Goal: Find specific page/section: Find specific page/section

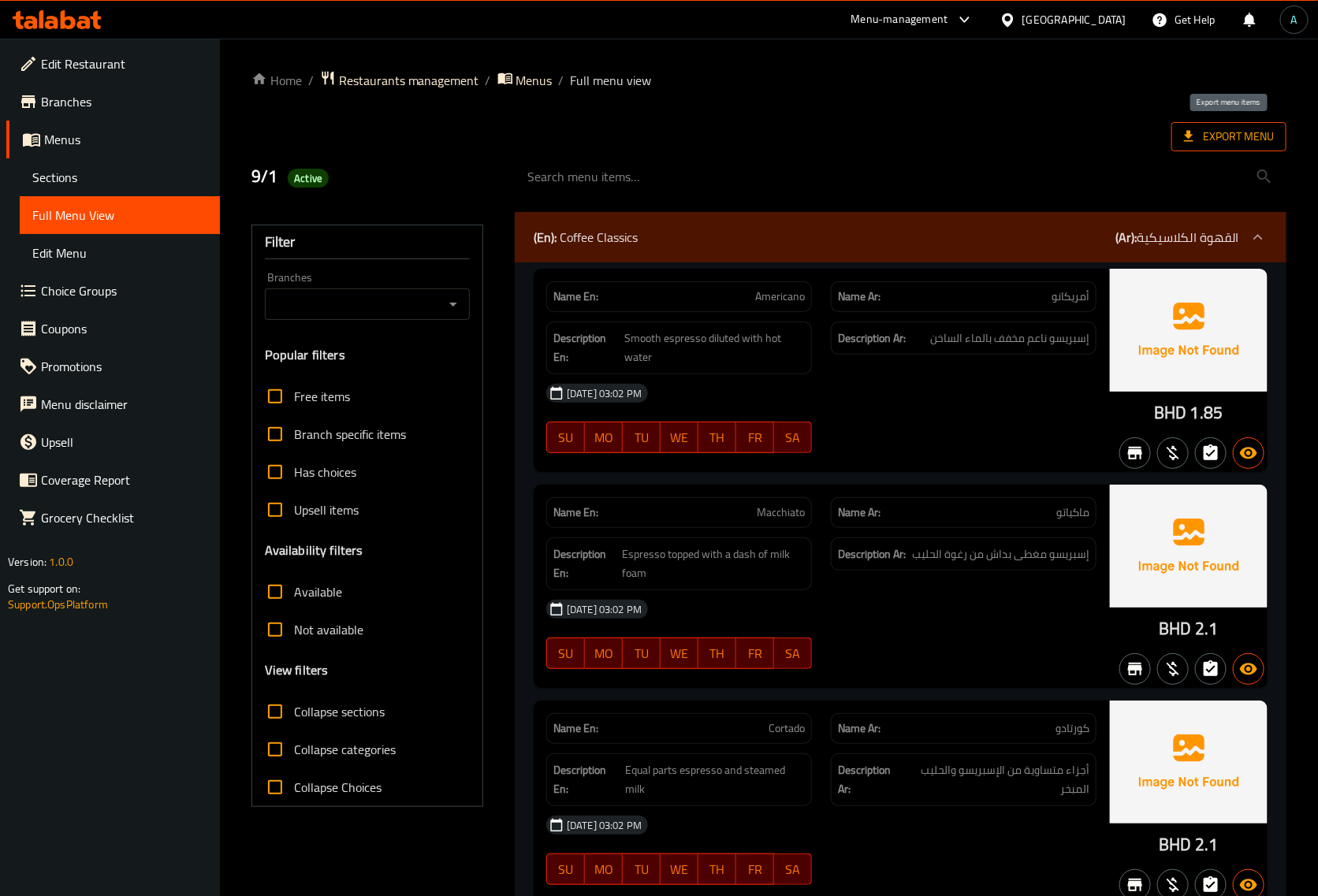
click at [1244, 135] on span "Export Menu" at bounding box center [1230, 137] width 90 height 20
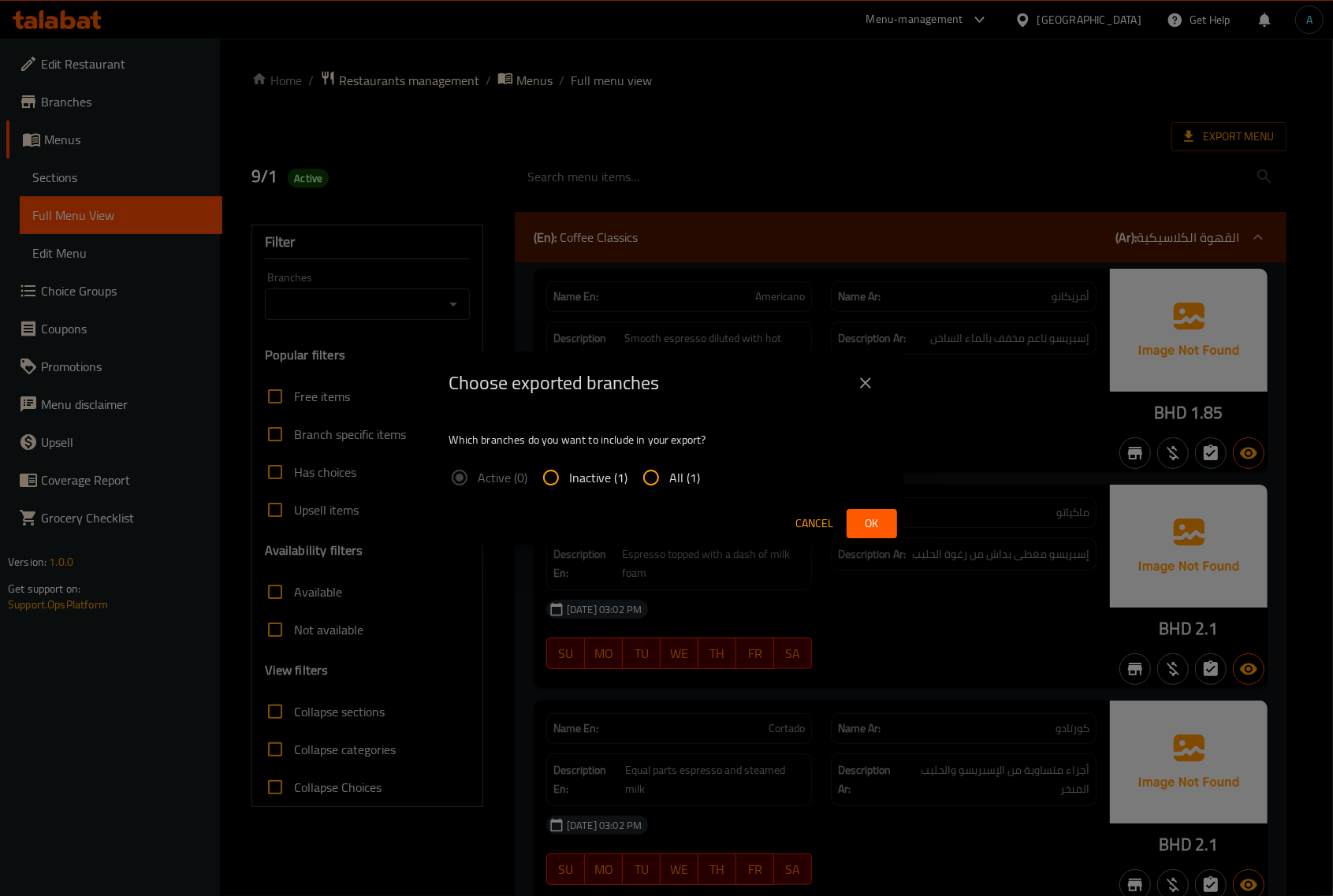
click at [662, 472] on input "All (1)" at bounding box center [651, 477] width 38 height 38
radio input "true"
click at [864, 517] on span "Ok" at bounding box center [871, 524] width 25 height 20
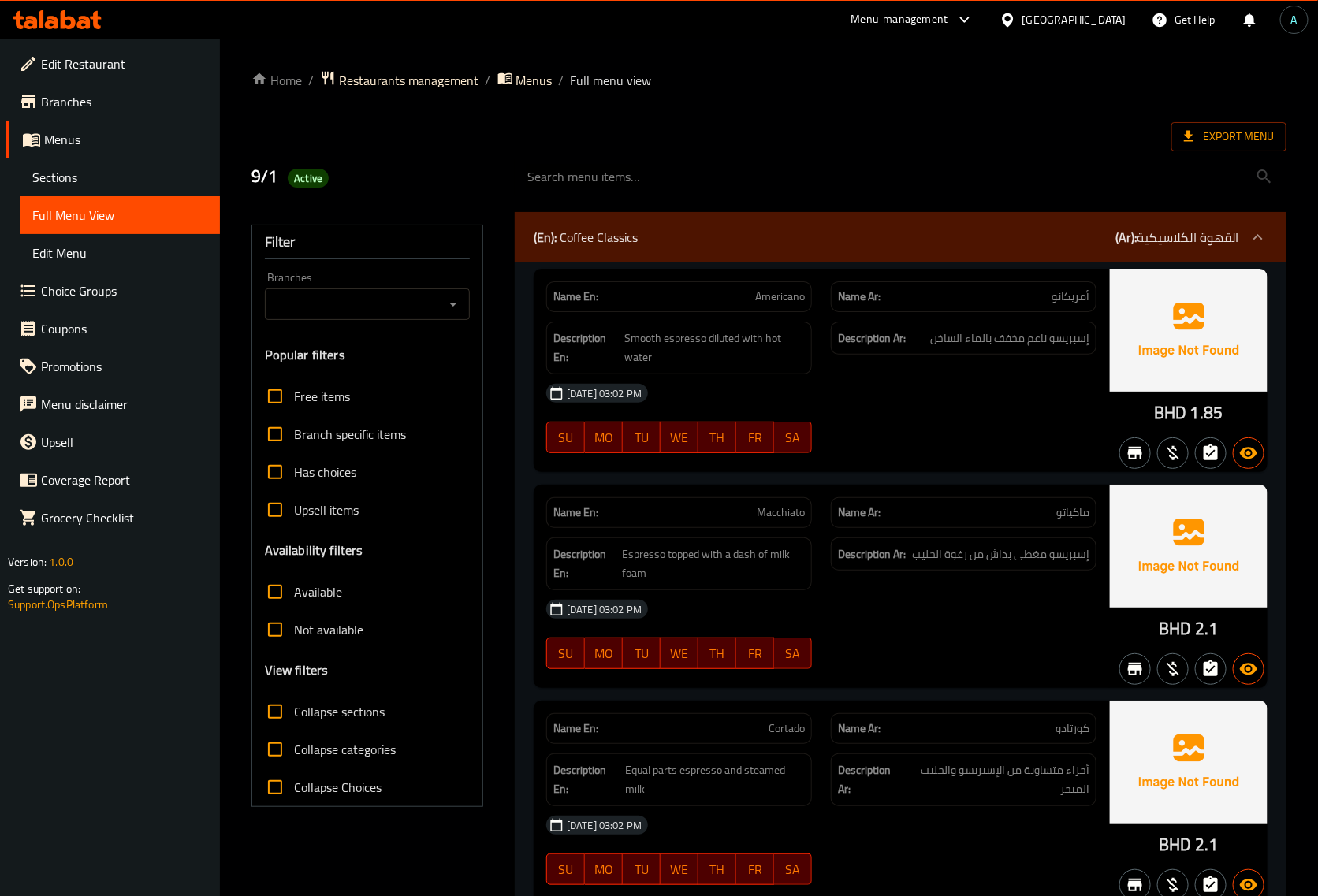
click at [76, 26] on icon at bounding box center [57, 20] width 89 height 19
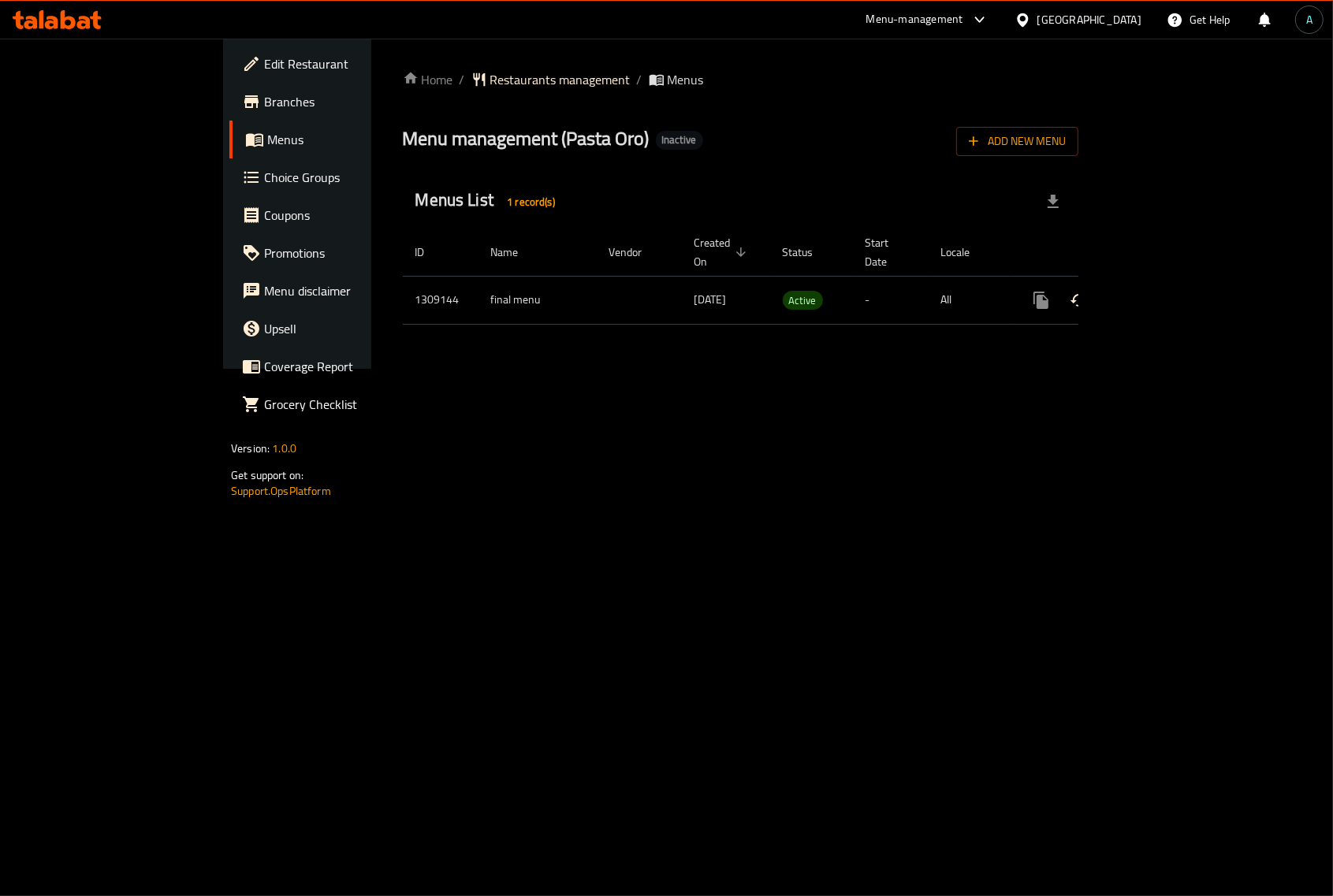
click at [1164, 291] on icon "enhanced table" at bounding box center [1155, 301] width 19 height 19
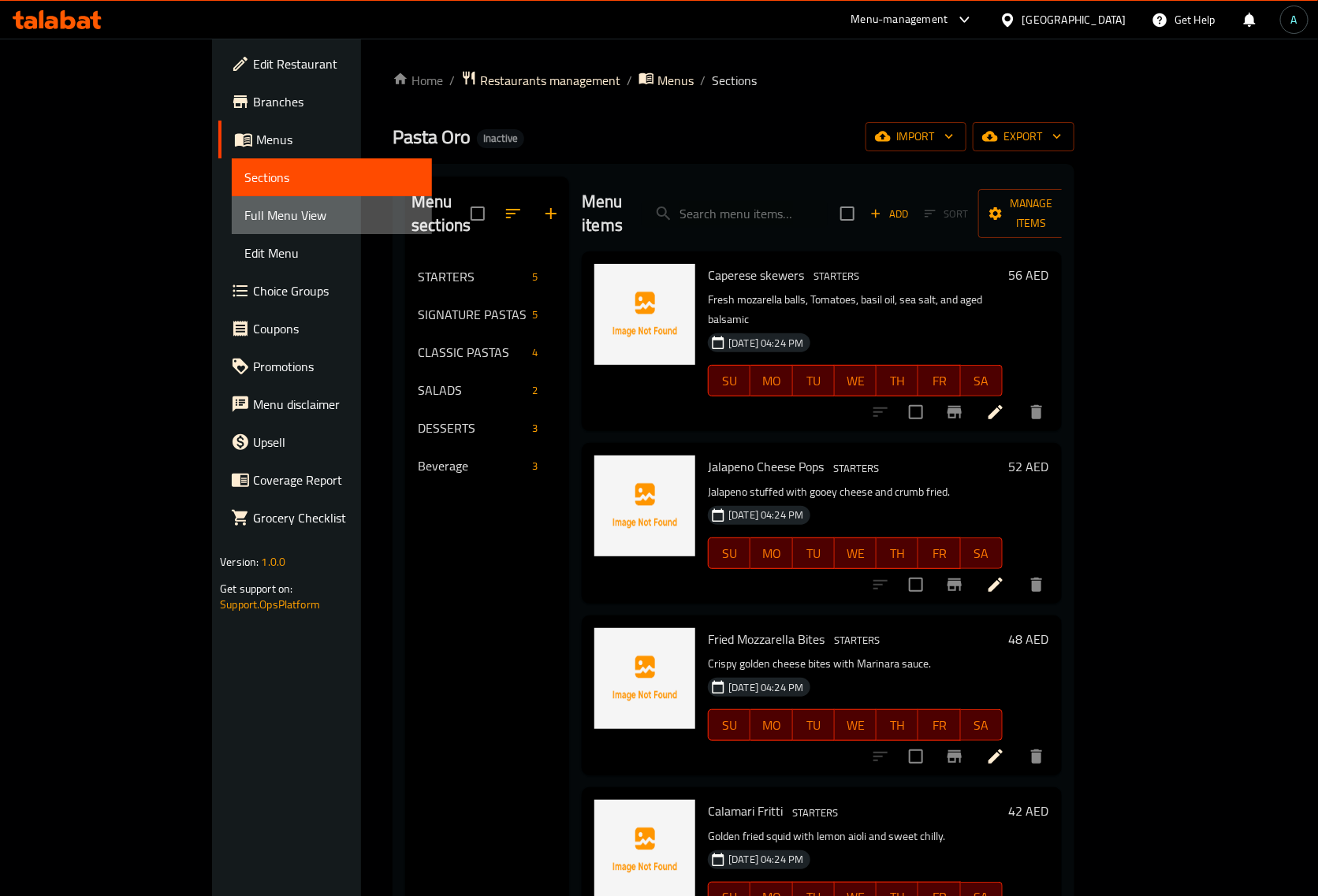
click at [244, 215] on span "Full Menu View" at bounding box center [332, 215] width 175 height 19
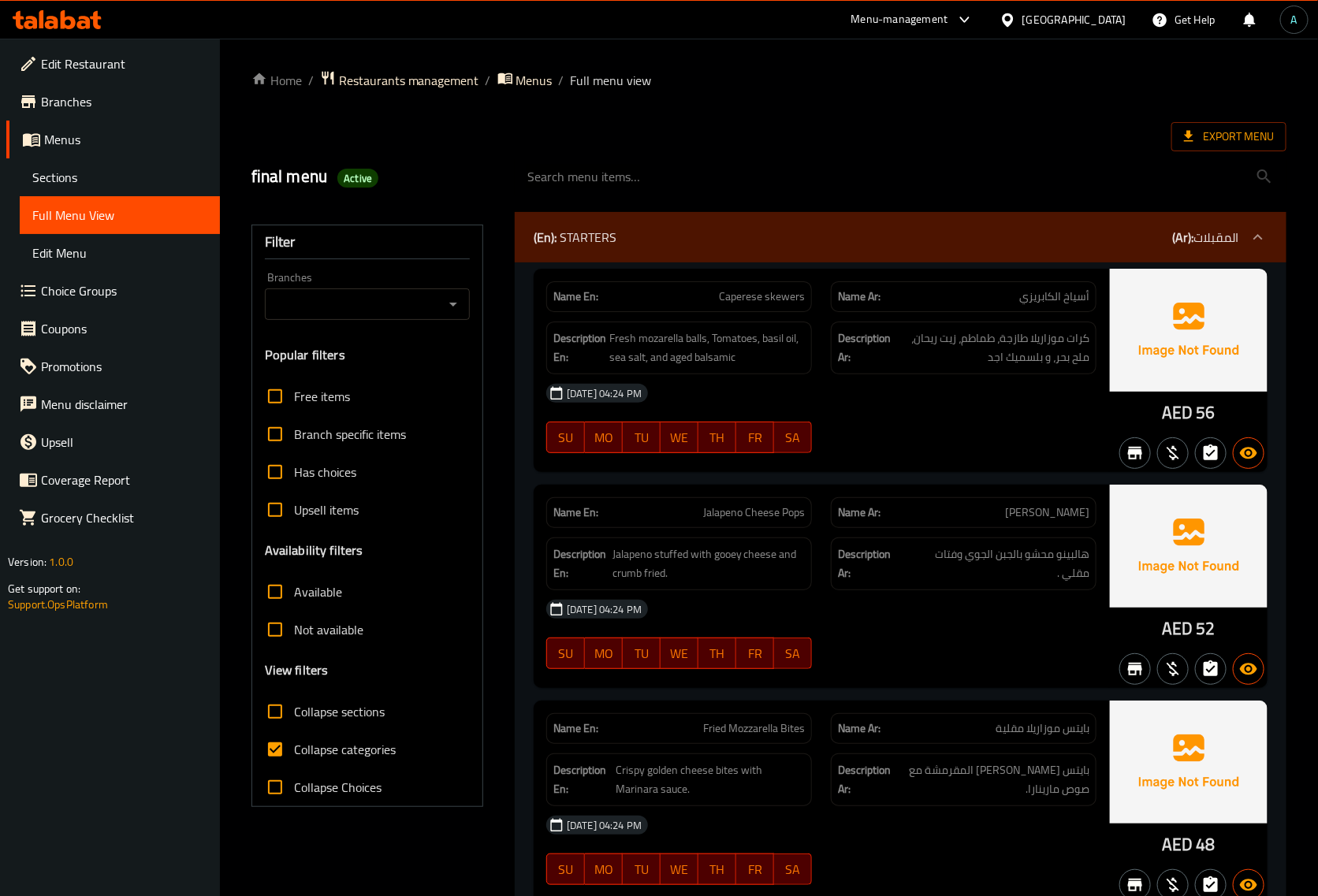
click at [372, 746] on span "Collapse categories" at bounding box center [345, 750] width 102 height 19
click at [294, 746] on input "Collapse categories" at bounding box center [275, 749] width 38 height 38
checkbox input "false"
drag, startPoint x: 1156, startPoint y: 408, endPoint x: 1192, endPoint y: 412, distance: 36.2
click at [1192, 412] on div "AED 56" at bounding box center [1189, 370] width 158 height 203
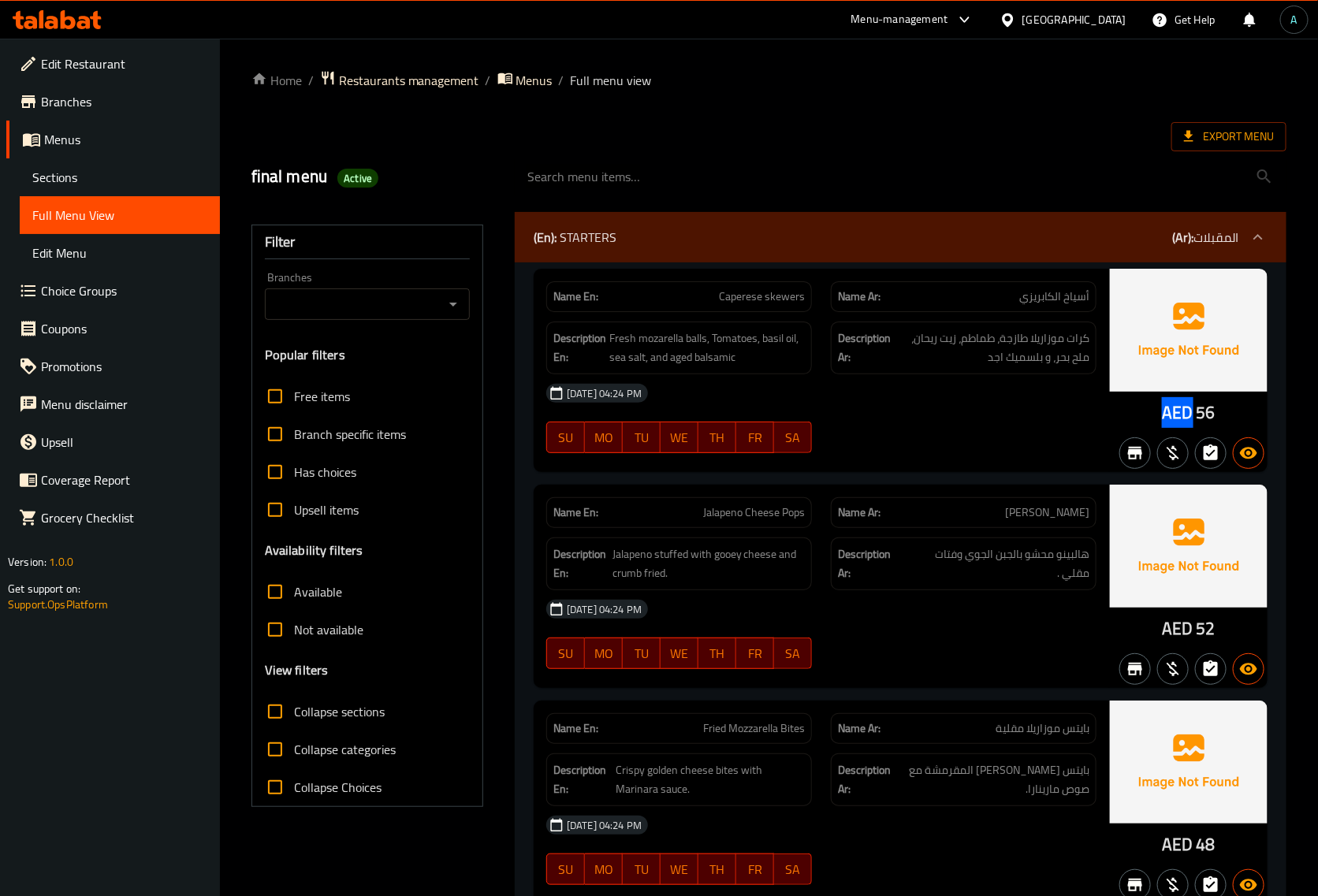
copy span "AED"
click at [353, 186] on span "Active" at bounding box center [358, 178] width 41 height 15
copy span "Active"
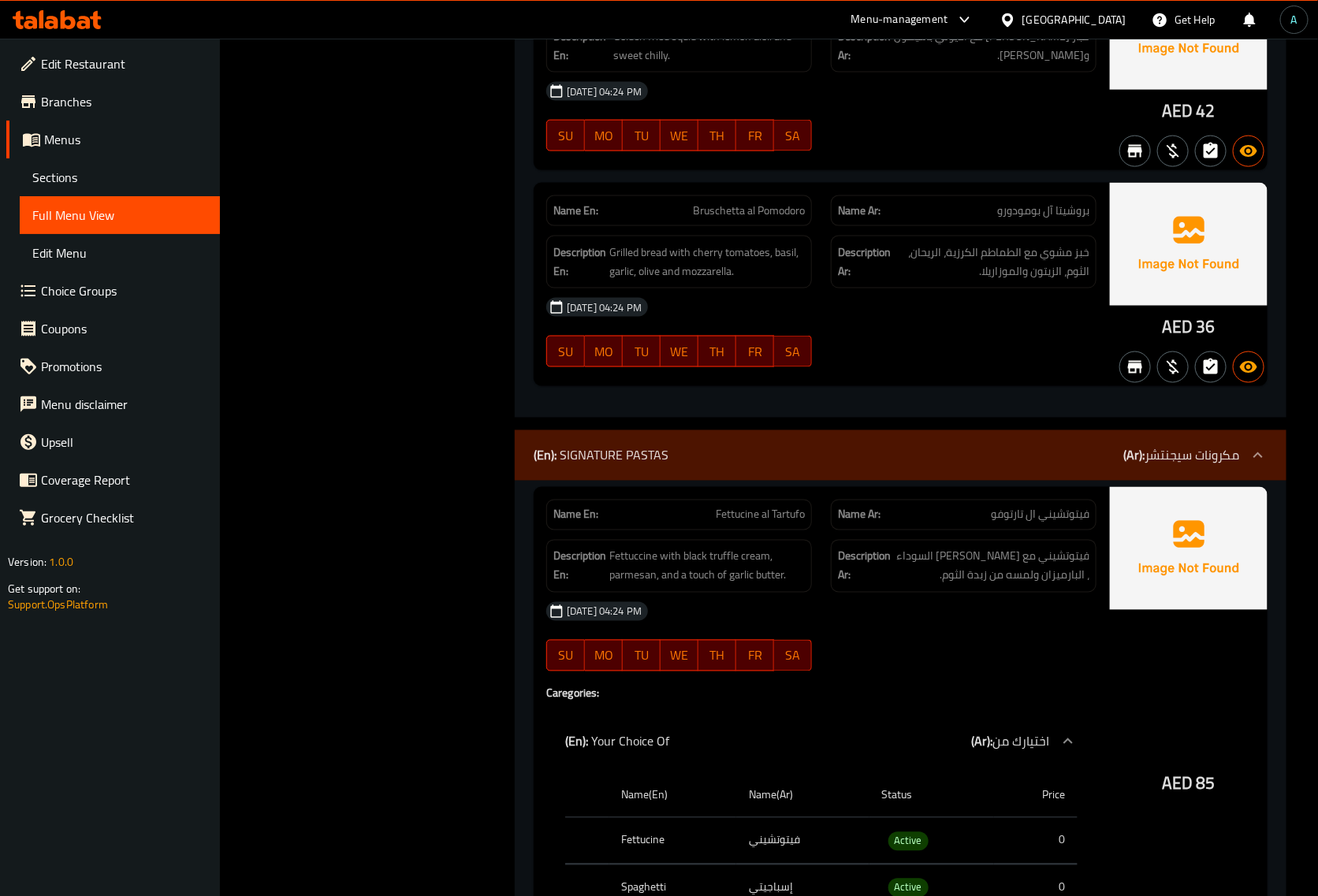
scroll to position [985, 0]
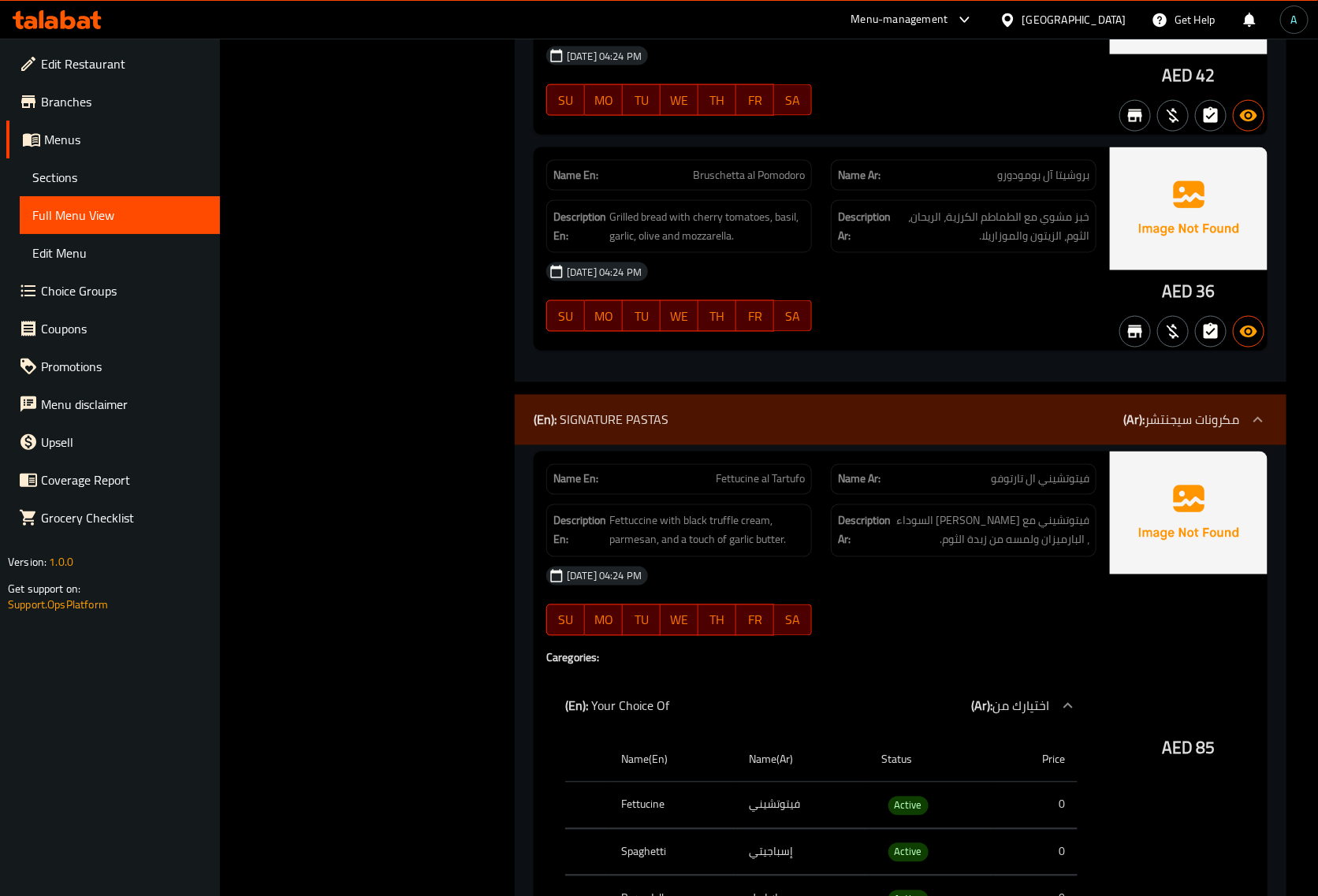
click at [711, 167] on span "Bruschetta al Pomodoro" at bounding box center [748, 175] width 112 height 17
copy span "Bruschetta"
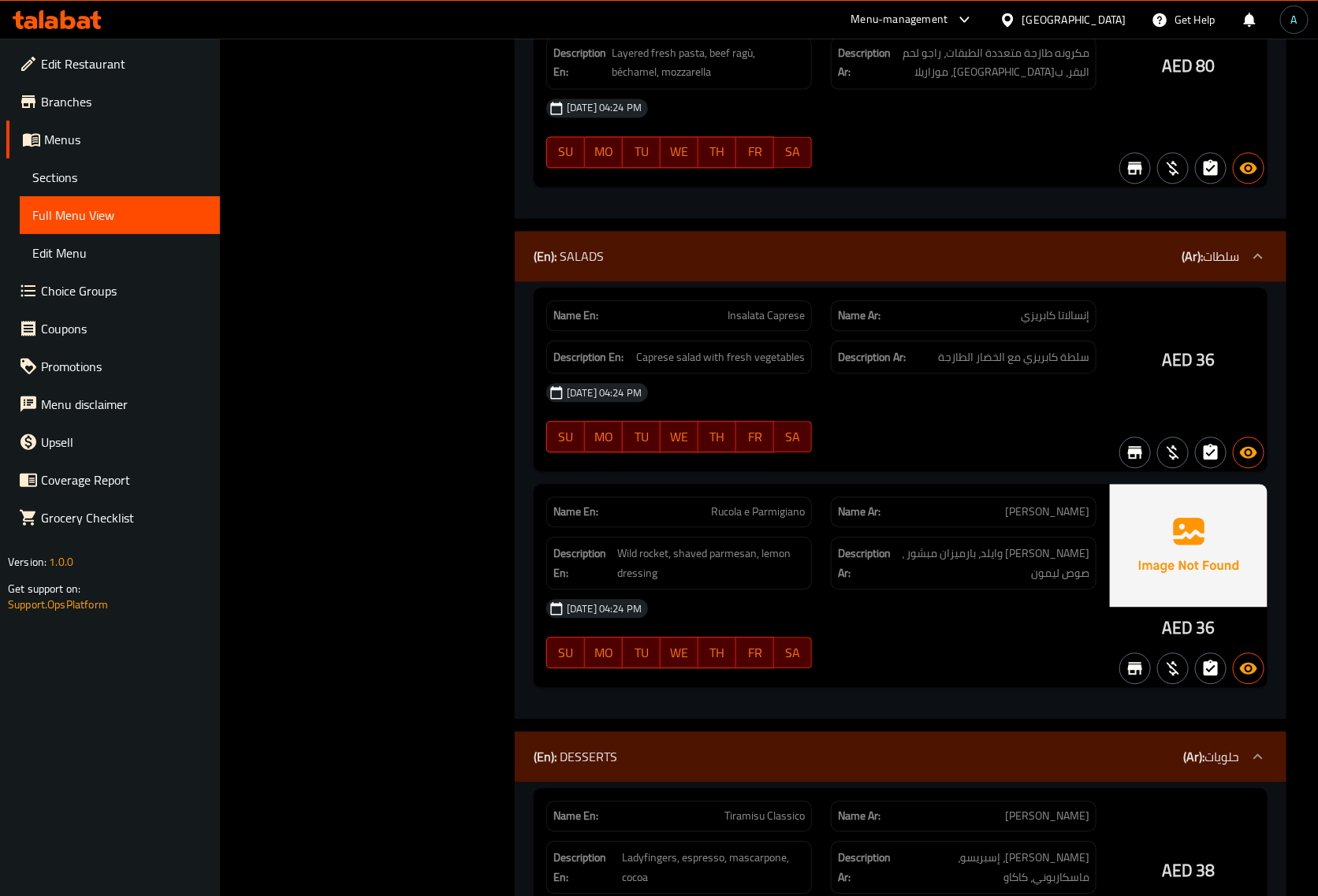
scroll to position [4138, 0]
